Goal: Find specific page/section: Find specific page/section

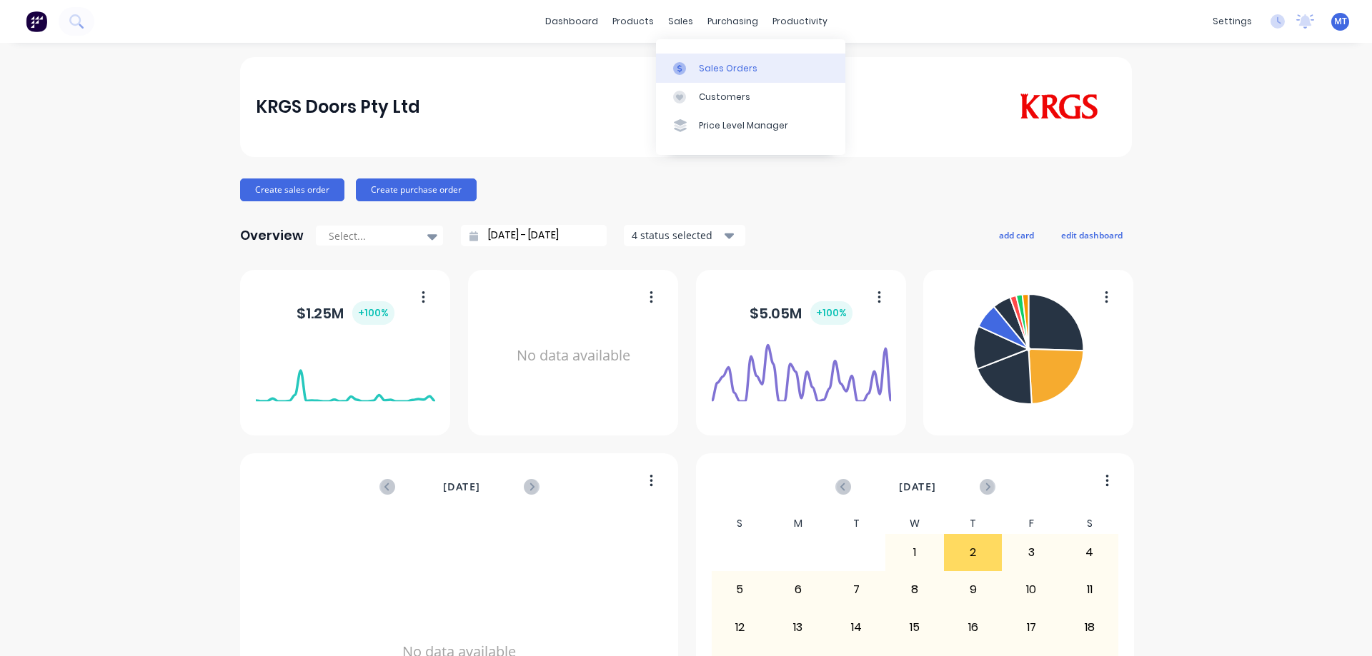
click at [694, 72] on div at bounding box center [683, 68] width 21 height 13
click at [702, 63] on div "Sales Orders" at bounding box center [728, 68] width 59 height 13
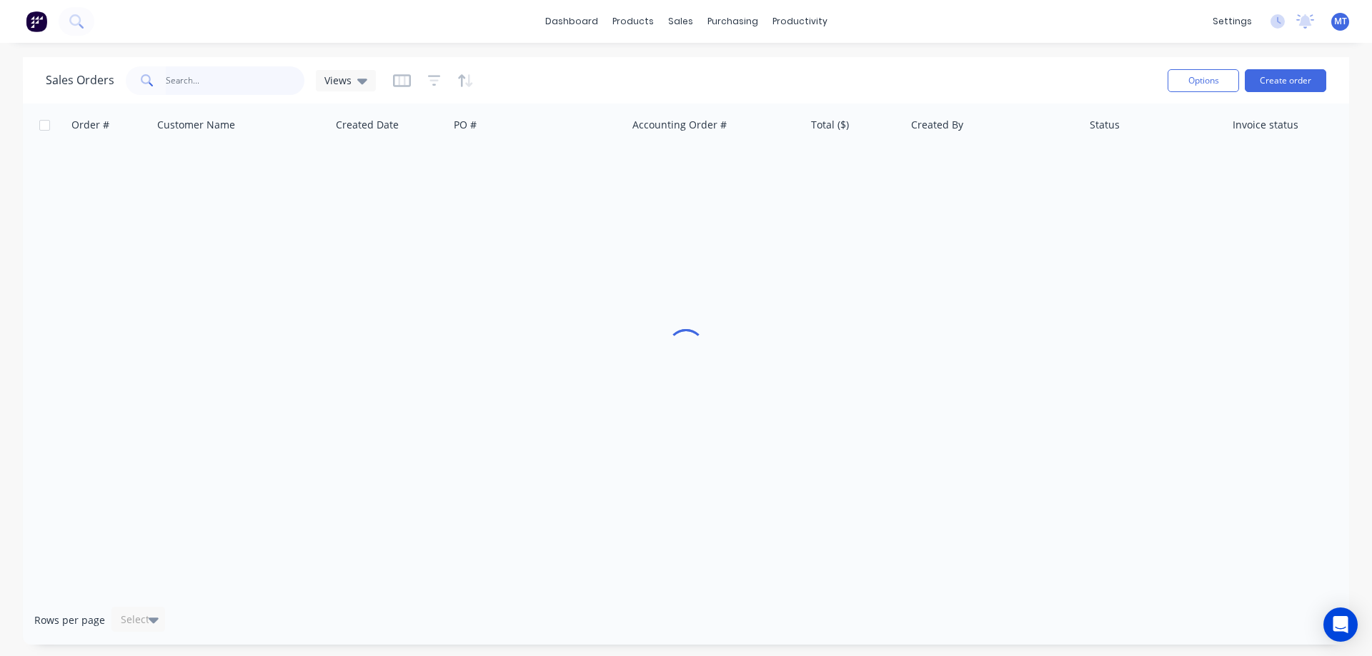
click at [266, 84] on input "text" at bounding box center [235, 80] width 139 height 29
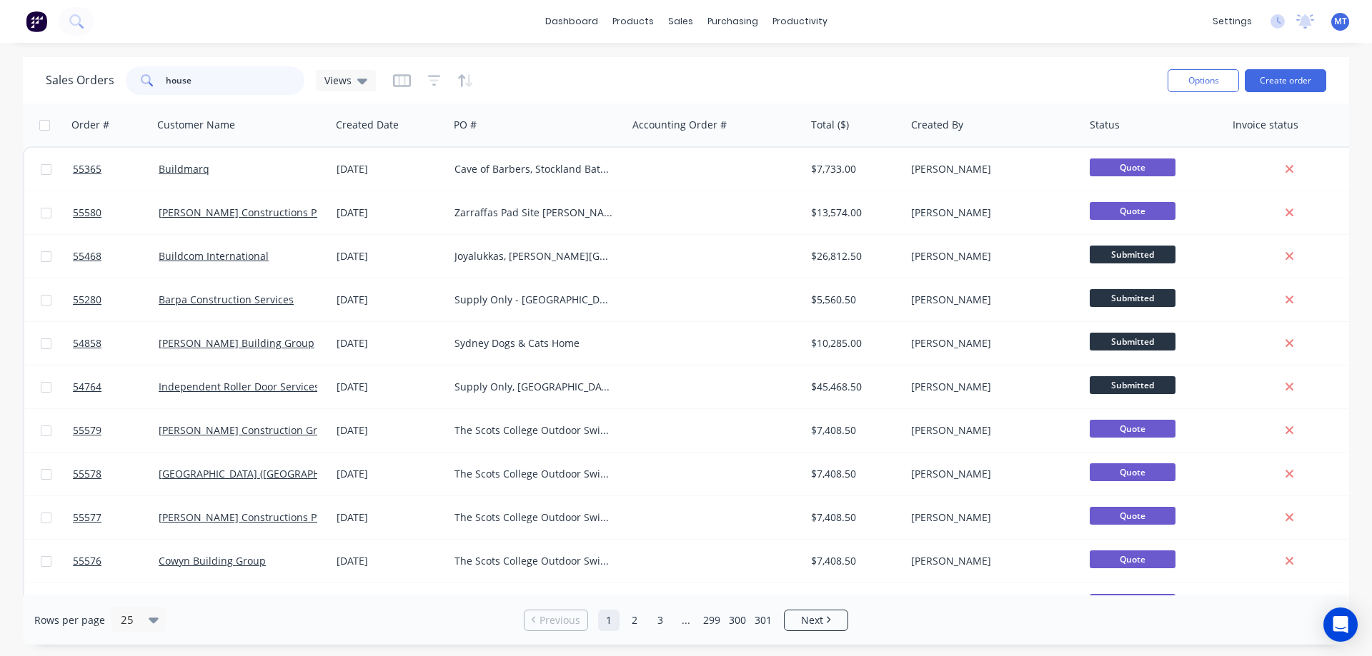
type input "house"
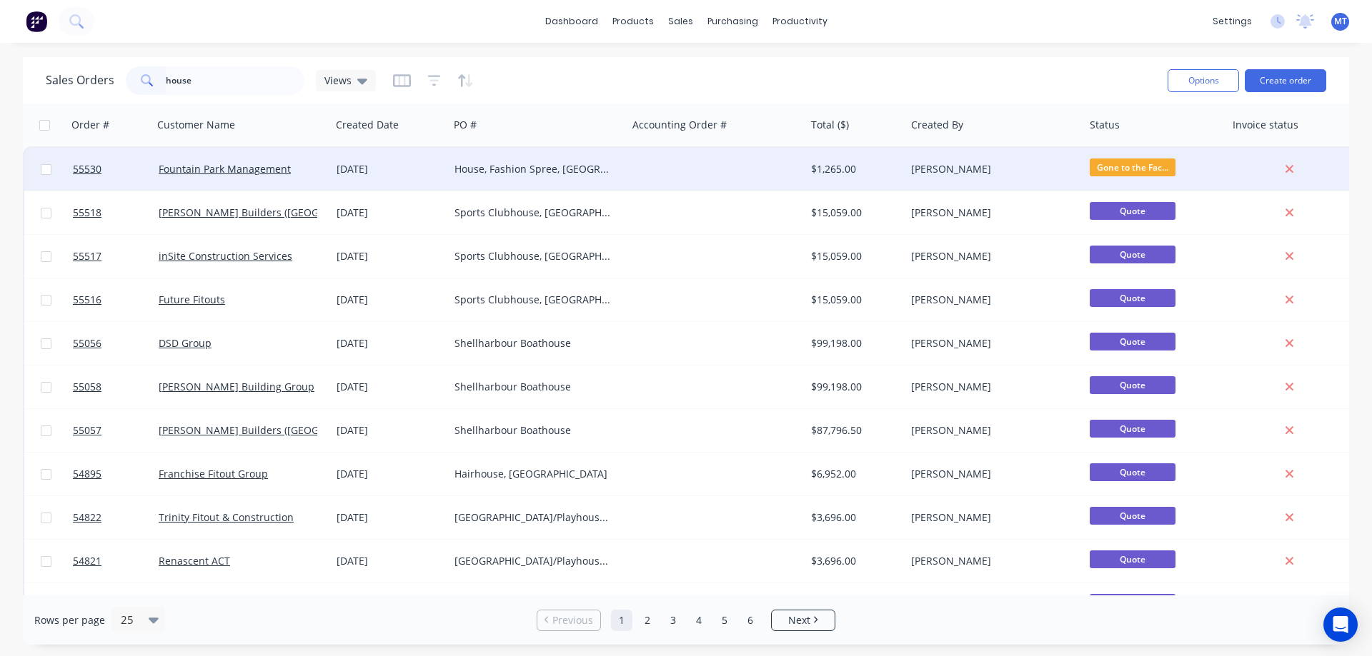
click at [558, 165] on div "House, Fashion Spree, Liverpool" at bounding box center [533, 169] width 159 height 14
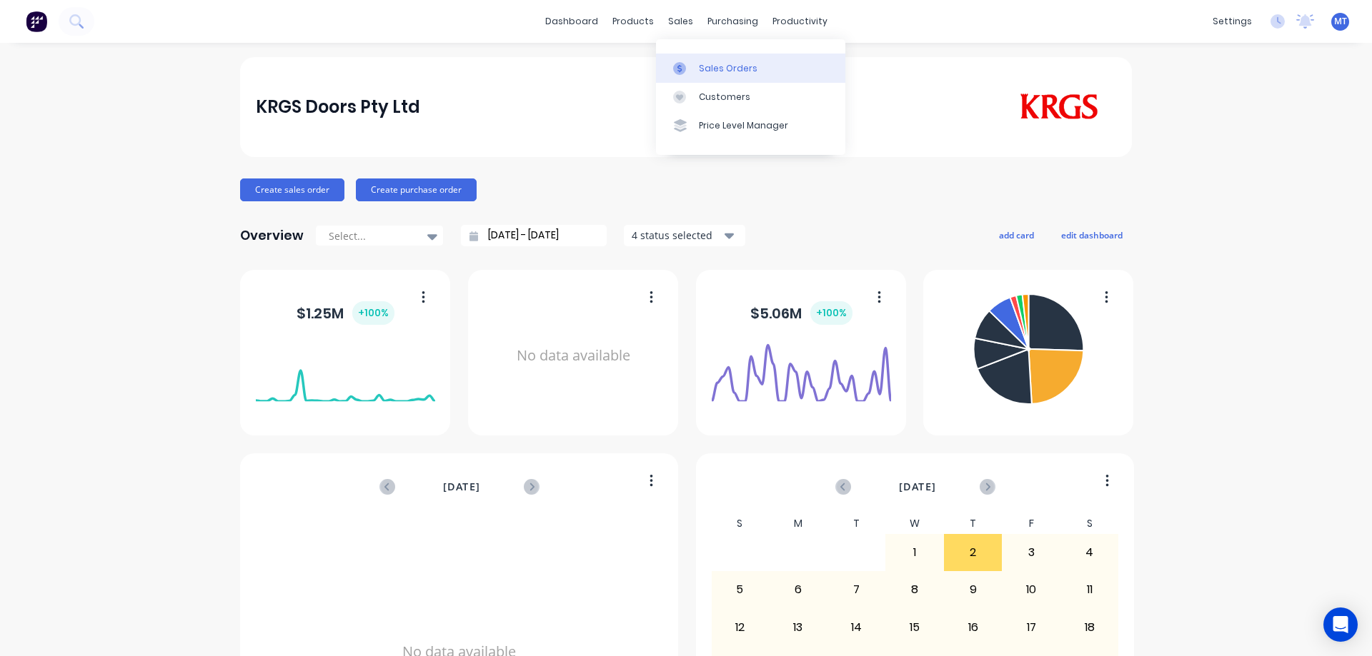
click at [685, 73] on icon at bounding box center [679, 68] width 13 height 13
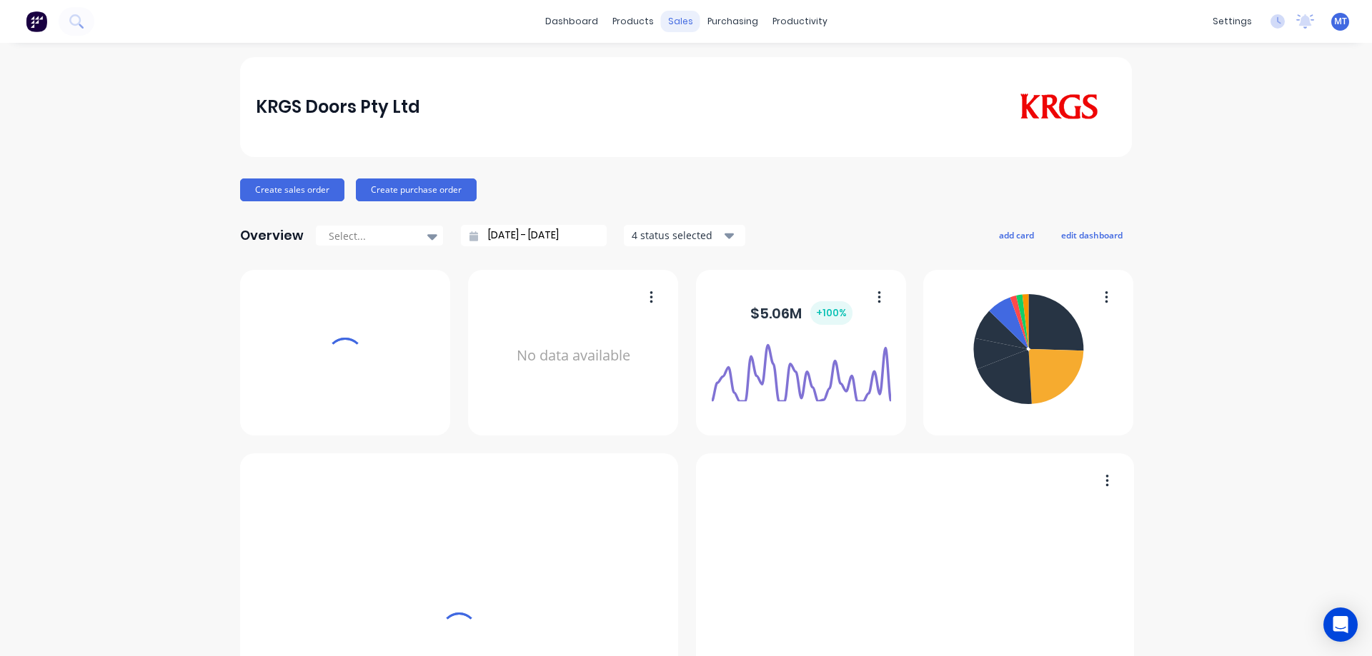
click at [666, 24] on div "sales" at bounding box center [680, 21] width 39 height 21
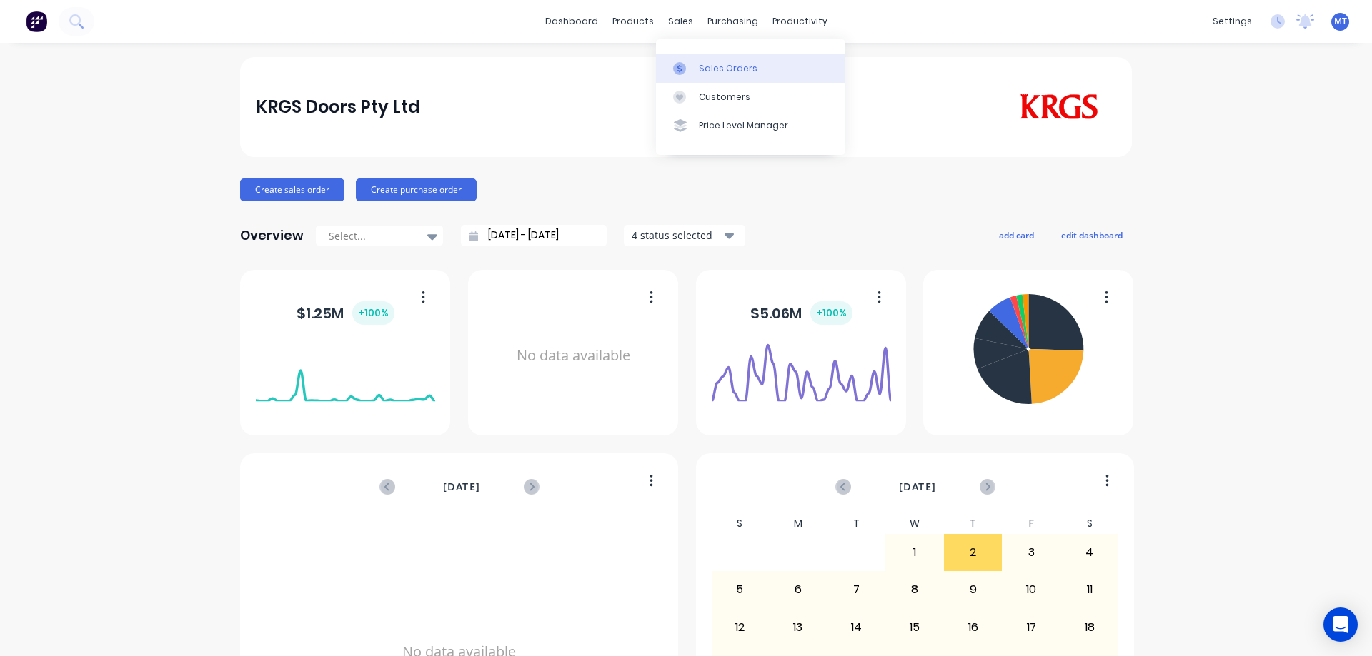
click at [685, 68] on icon at bounding box center [679, 68] width 13 height 13
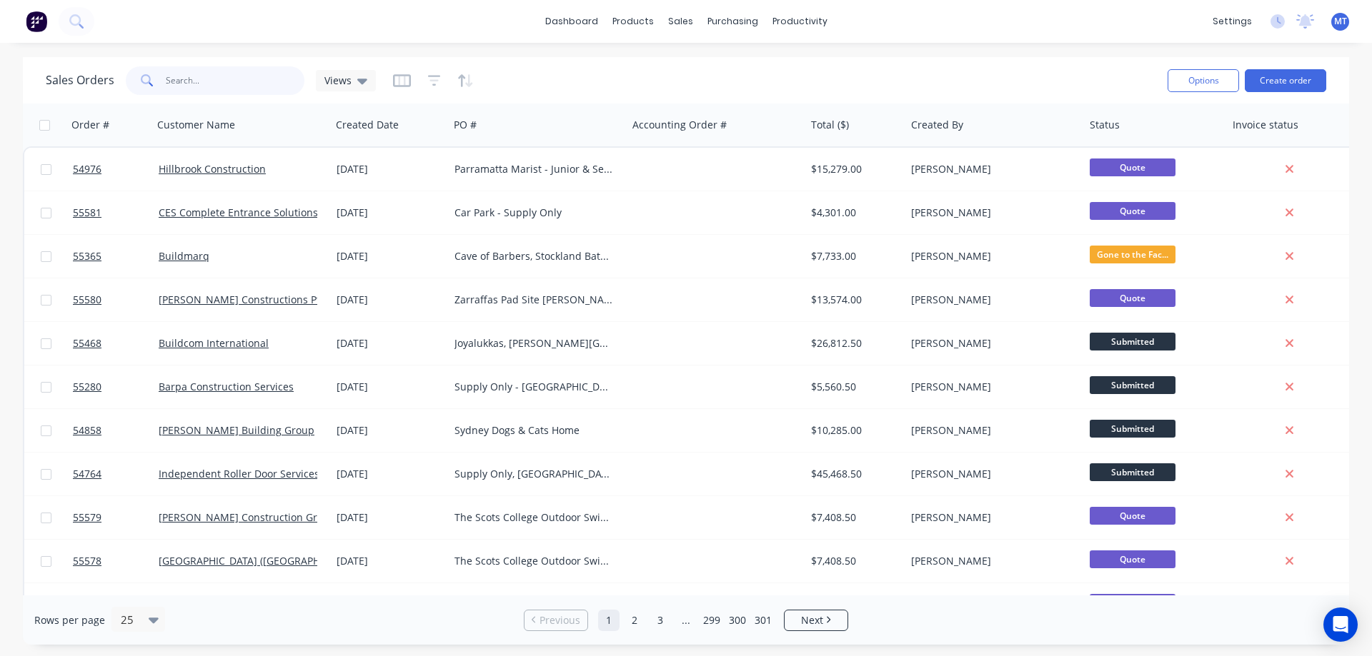
click at [199, 74] on input "text" at bounding box center [235, 80] width 139 height 29
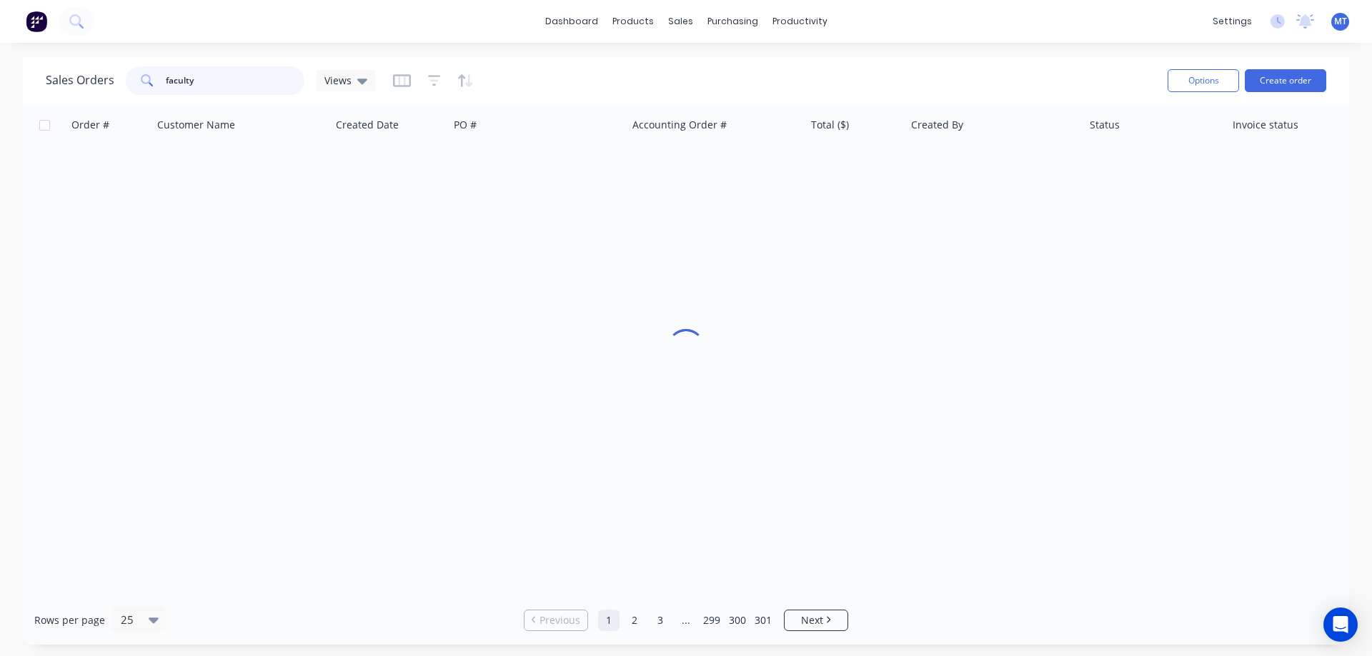
type input "faculty"
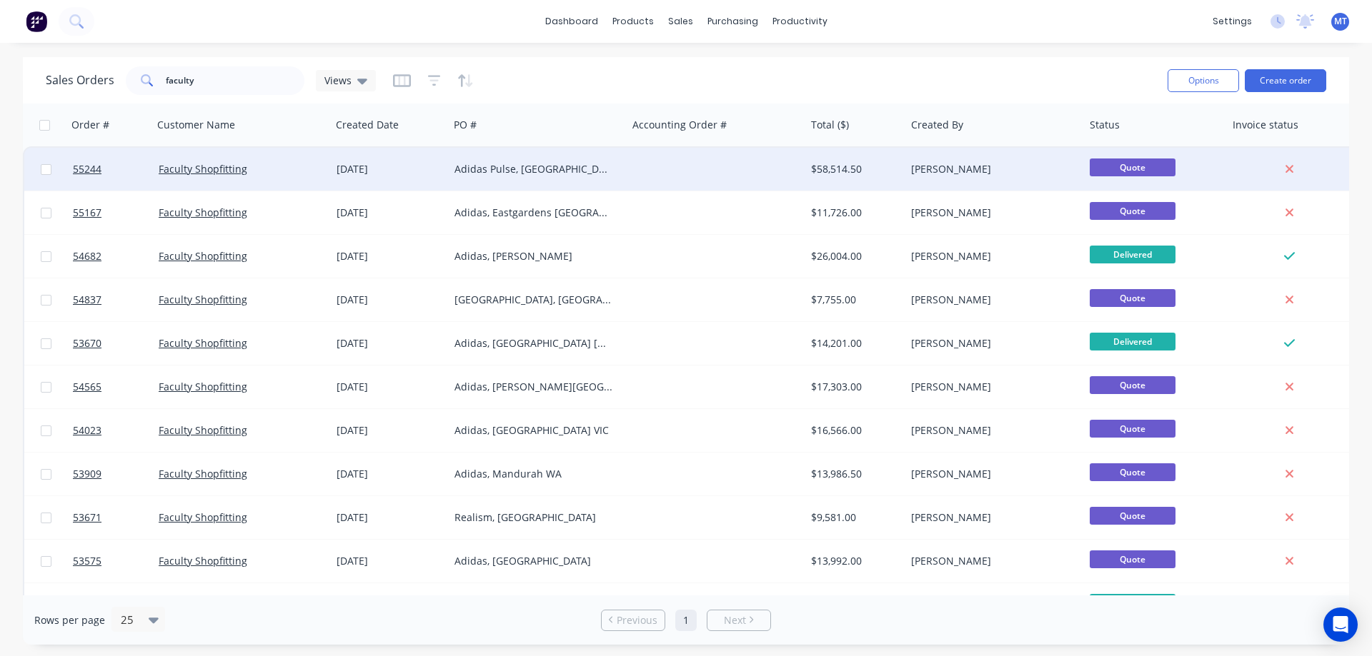
click at [551, 167] on div "Adidas Pulse, Fountain Gate VIC" at bounding box center [533, 169] width 159 height 14
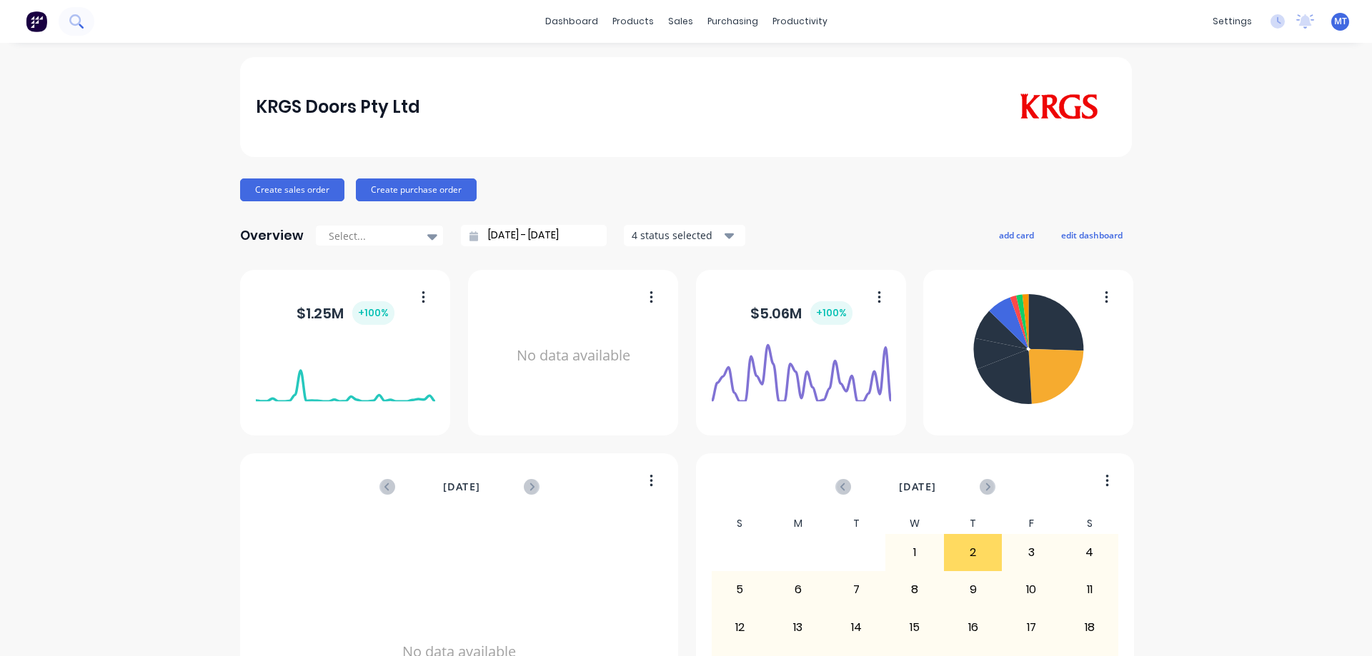
click at [69, 16] on button at bounding box center [77, 21] width 36 height 29
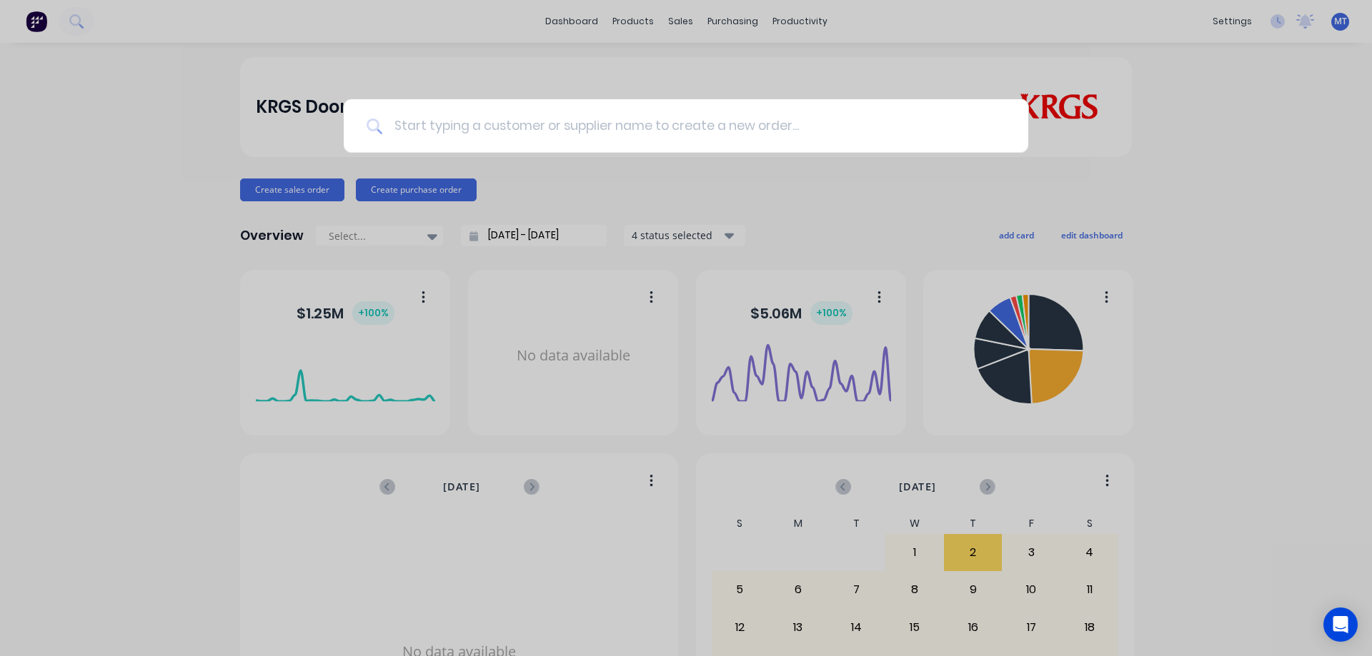
click at [517, 119] on input at bounding box center [693, 126] width 623 height 54
click at [409, 134] on input at bounding box center [693, 126] width 623 height 54
type input "54179"
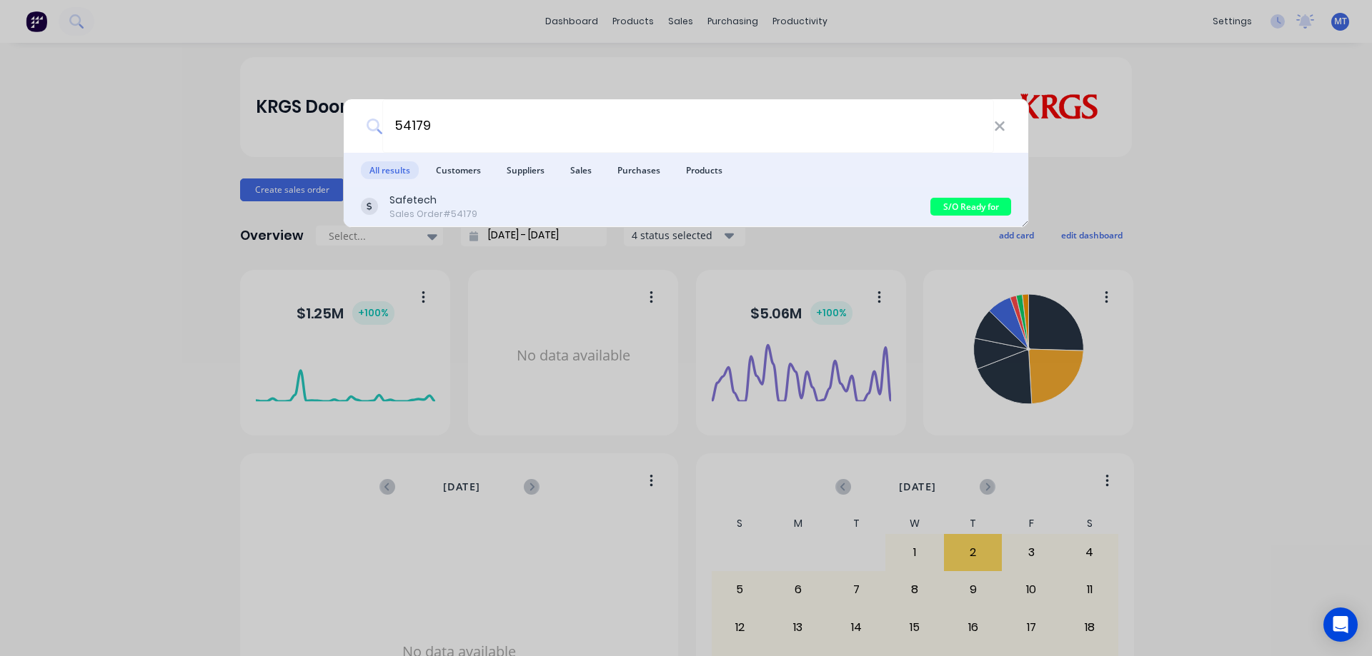
click at [463, 199] on div "Safetech" at bounding box center [433, 200] width 88 height 15
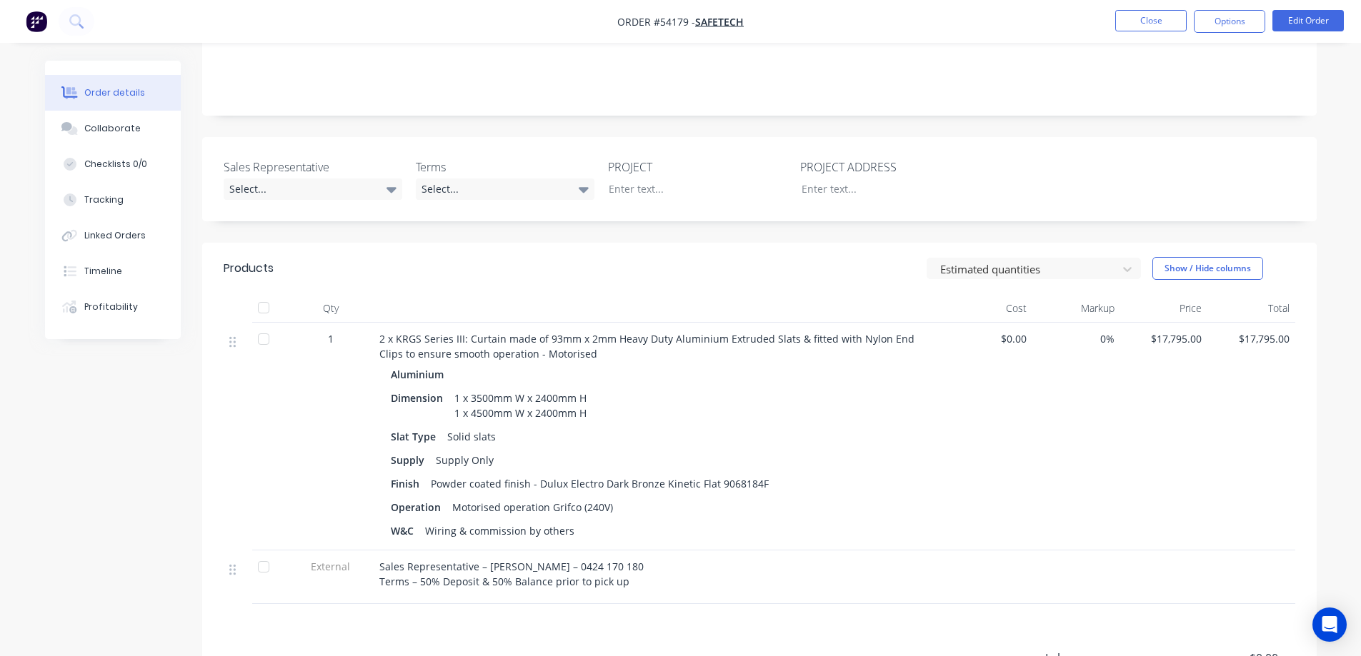
scroll to position [357, 0]
